Goal: Register for event/course

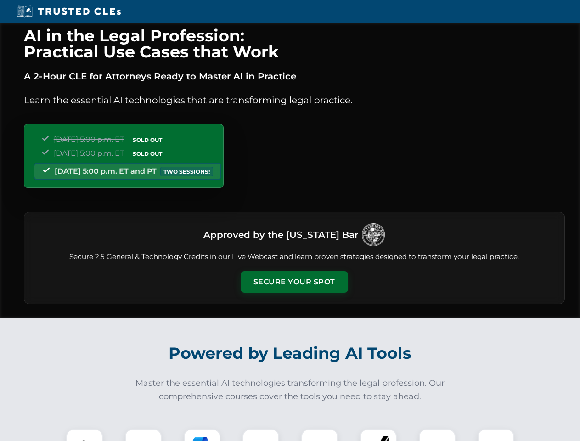
click at [294, 282] on button "Secure Your Spot" at bounding box center [294, 281] width 107 height 21
click at [85, 435] on img at bounding box center [84, 447] width 27 height 27
click at [143, 435] on div at bounding box center [143, 447] width 37 height 37
